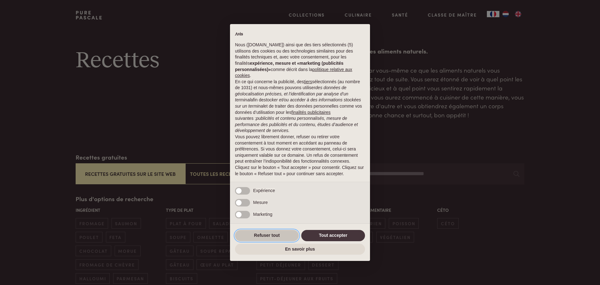
click at [256, 235] on button "Refuser tout" at bounding box center [267, 235] width 64 height 11
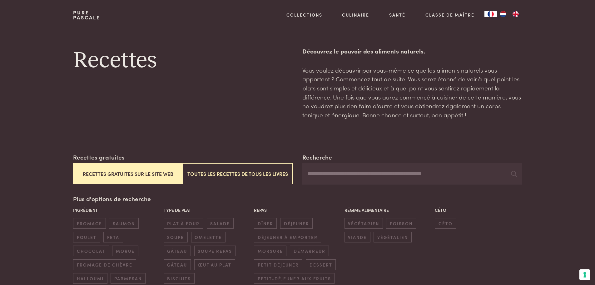
scroll to position [31, 0]
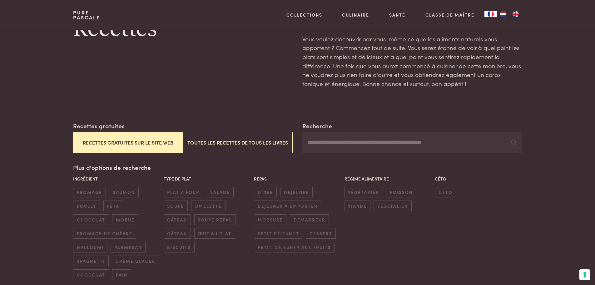
click at [152, 142] on button "Recettes gratuites sur le site web" at bounding box center [128, 142] width 110 height 21
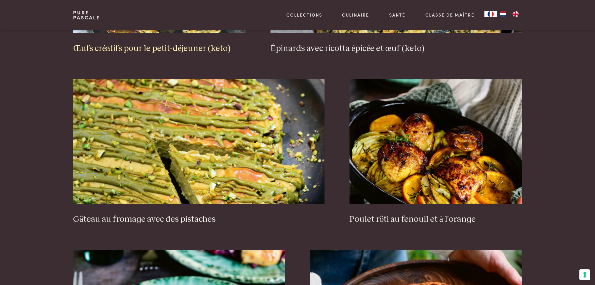
scroll to position [621, 0]
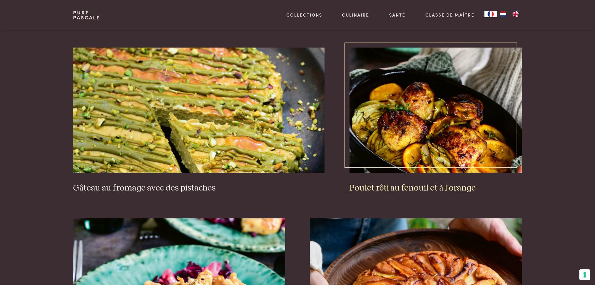
click at [369, 188] on h3 "Poulet rôti au fenouil et à l'orange" at bounding box center [436, 187] width 172 height 11
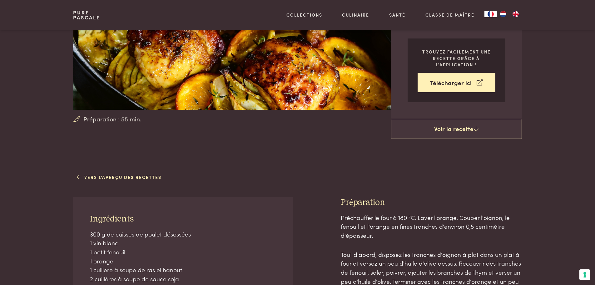
scroll to position [94, 0]
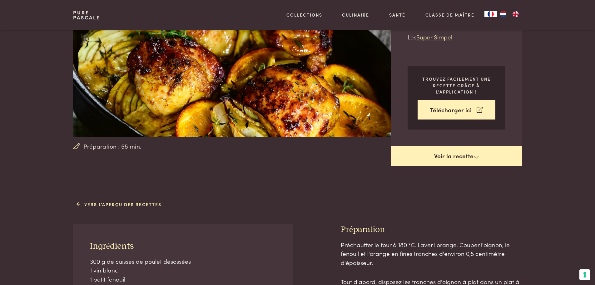
click at [440, 156] on link "Voir la recette" at bounding box center [456, 156] width 131 height 20
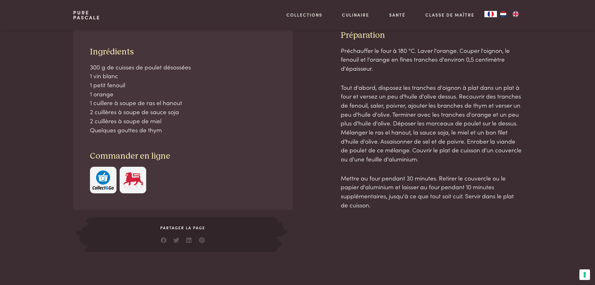
scroll to position [292, 0]
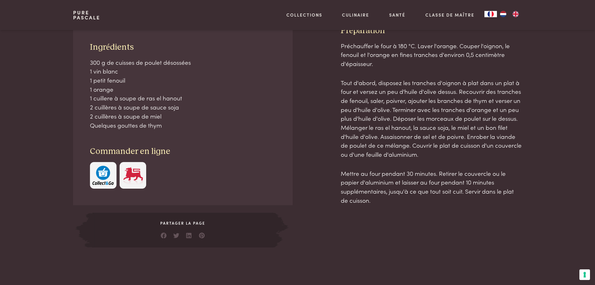
click at [101, 175] on img "button" at bounding box center [102, 175] width 21 height 19
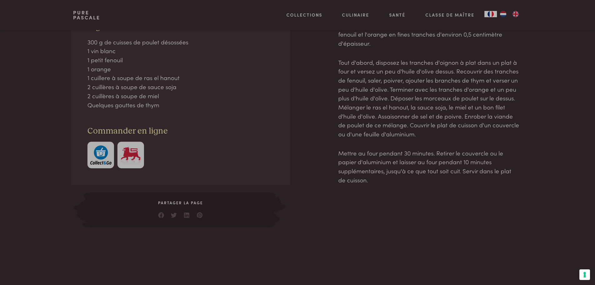
scroll to position [324, 0]
